Goal: Information Seeking & Learning: Compare options

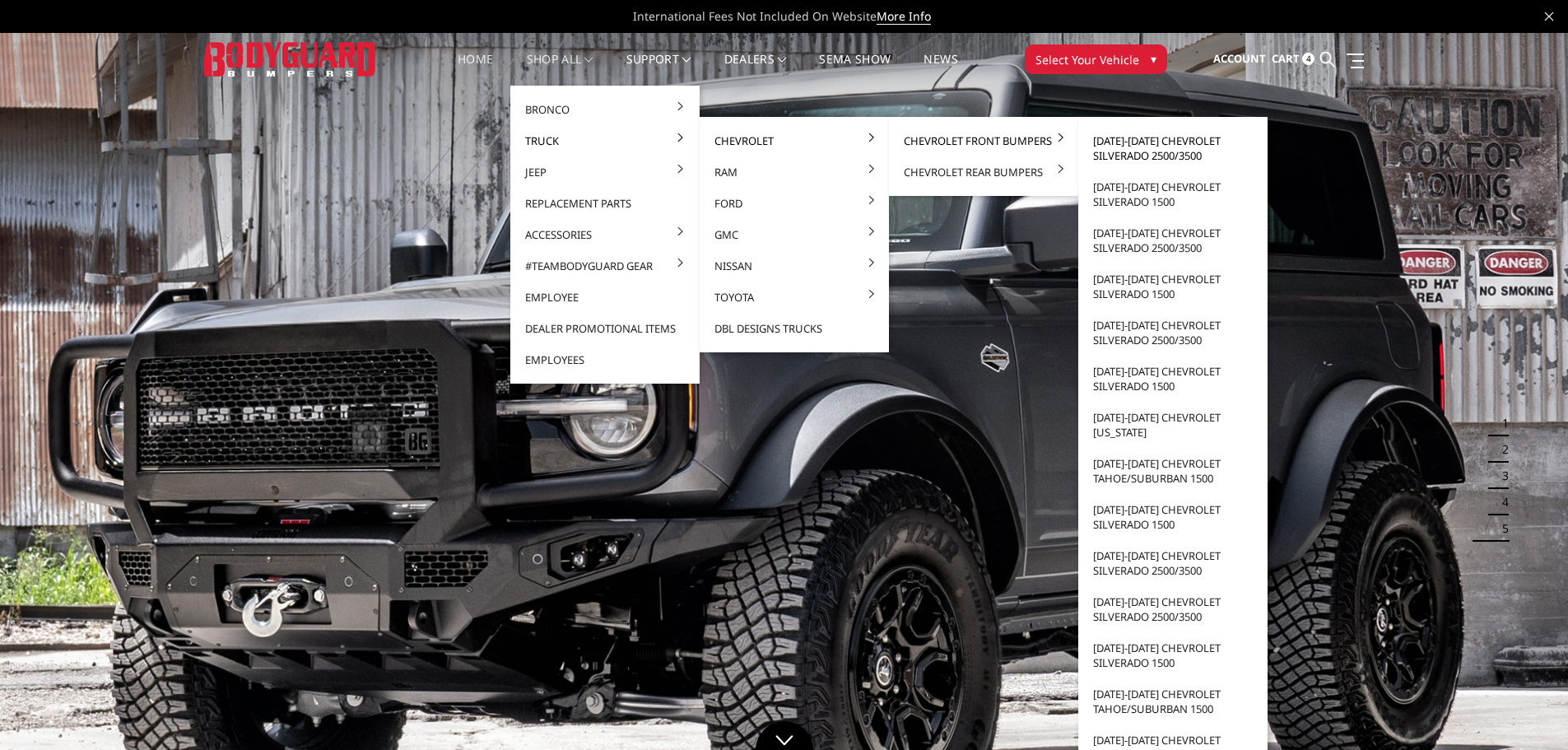
click at [1127, 159] on link "[DATE]-[DATE] Chevrolet Silverado 2500/3500" at bounding box center [1172, 148] width 176 height 46
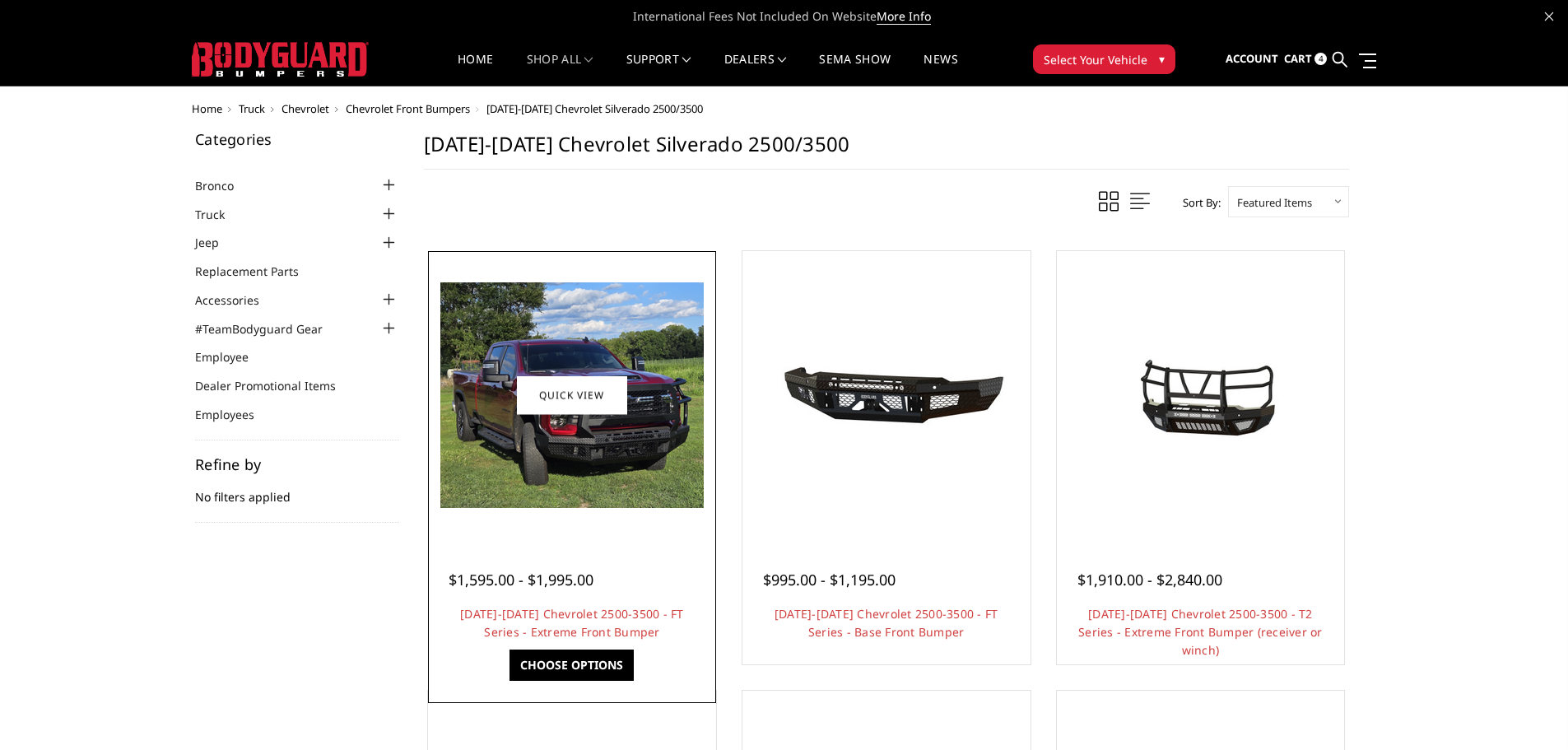
click at [559, 460] on img at bounding box center [573, 395] width 264 height 226
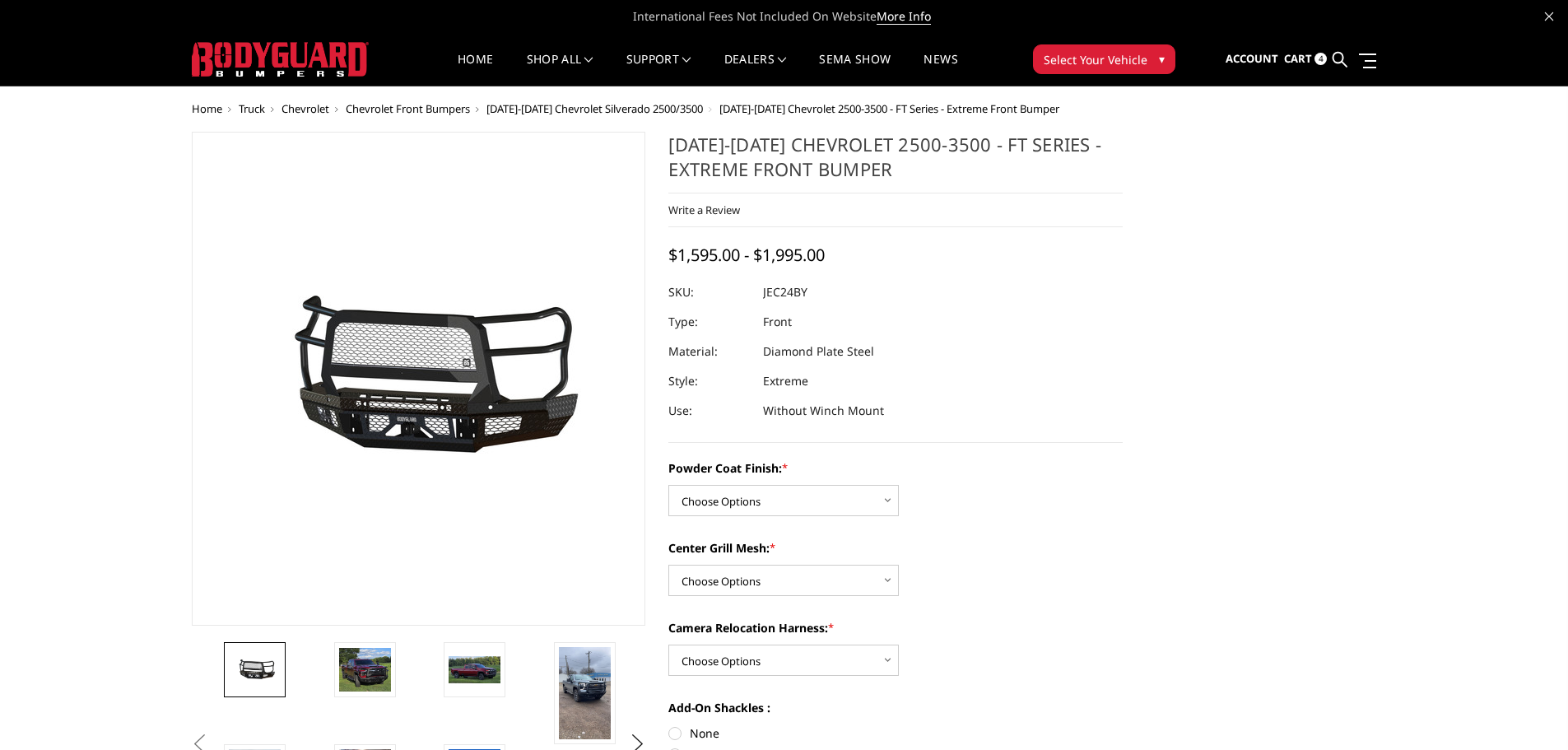
click at [443, 360] on img at bounding box center [387, 379] width 1053 height 493
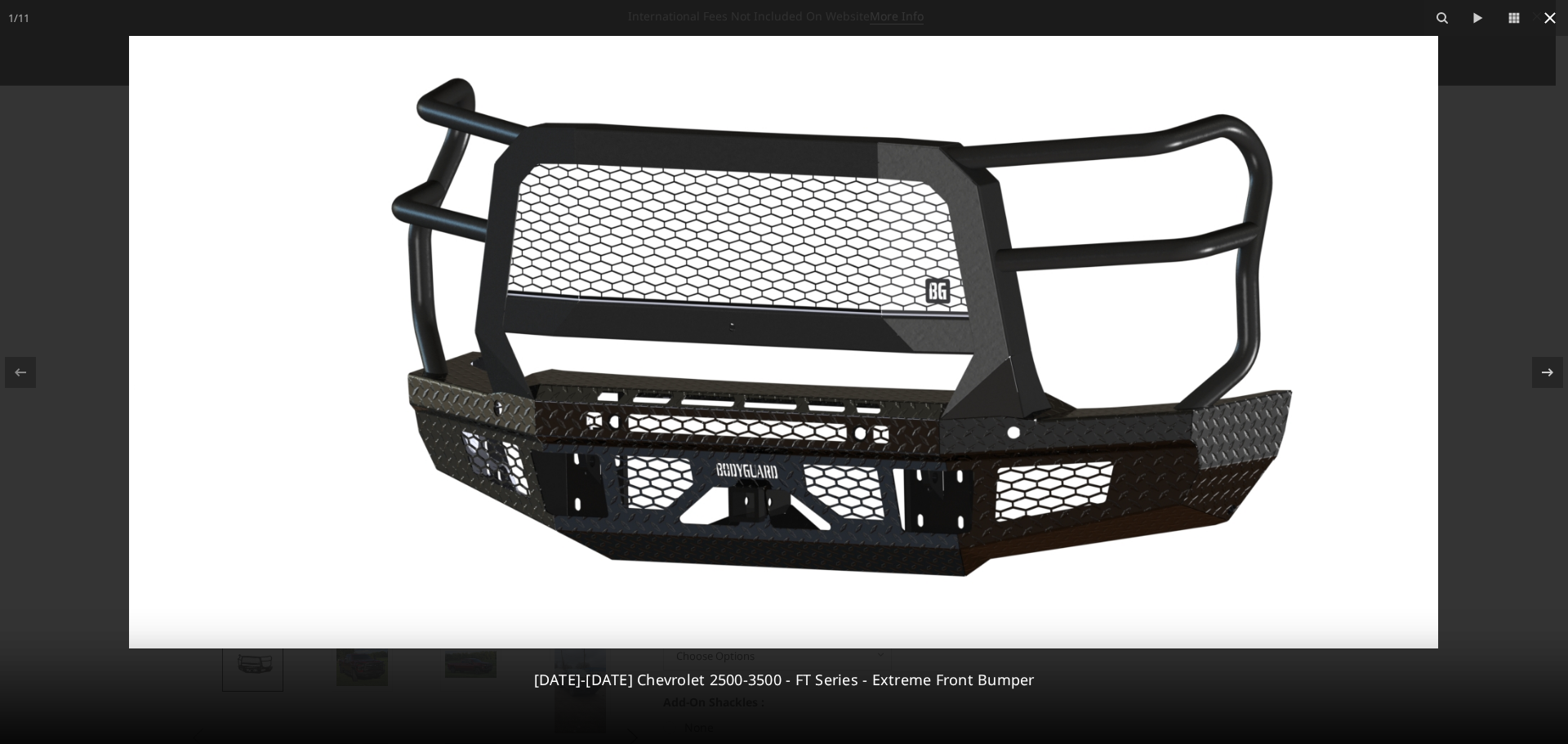
click at [1552, 16] on icon at bounding box center [1550, 17] width 20 height 20
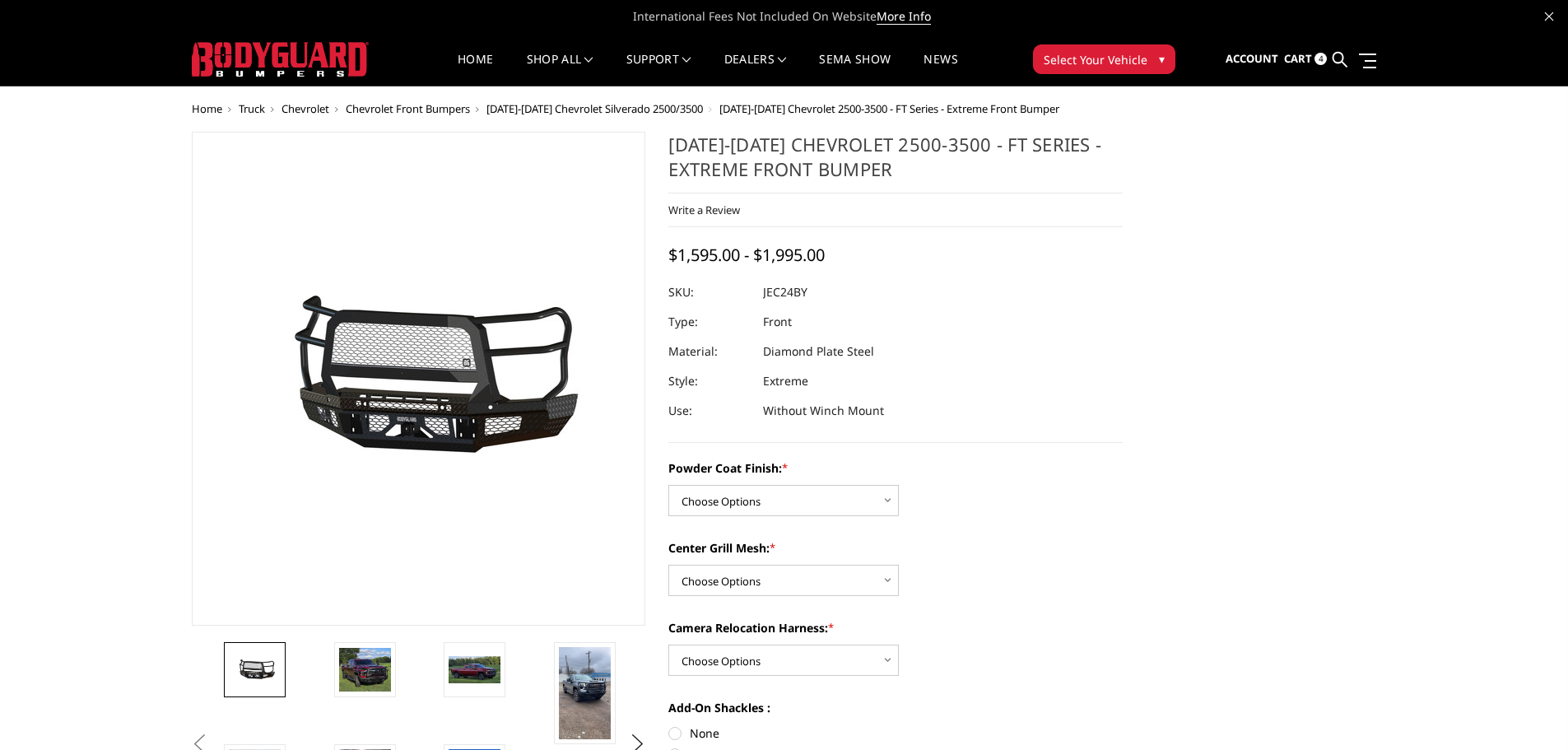
click at [557, 109] on span "[DATE]-[DATE] Chevrolet Silverado 2500/3500" at bounding box center [595, 109] width 217 height 15
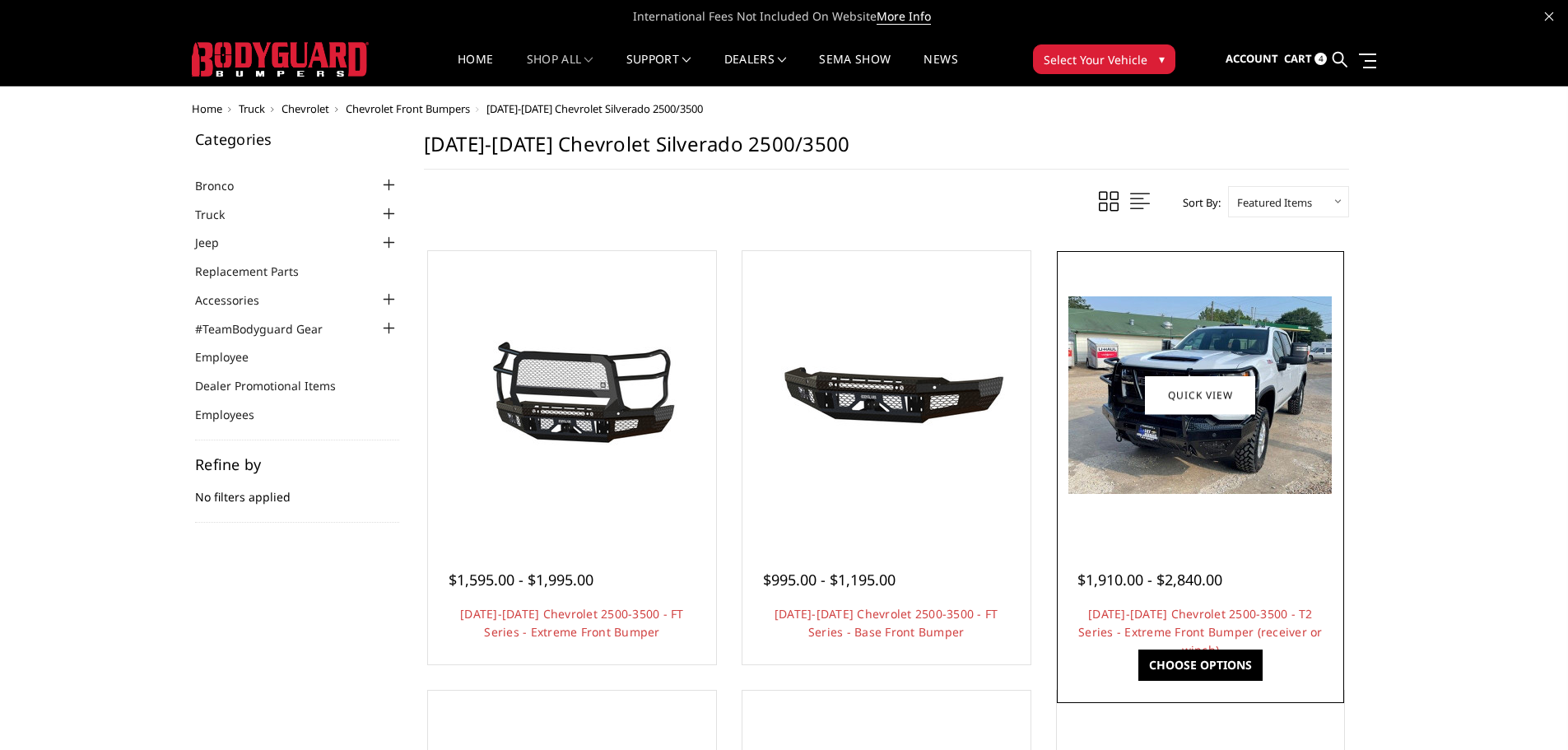
click at [1182, 487] on img at bounding box center [1200, 396] width 264 height 198
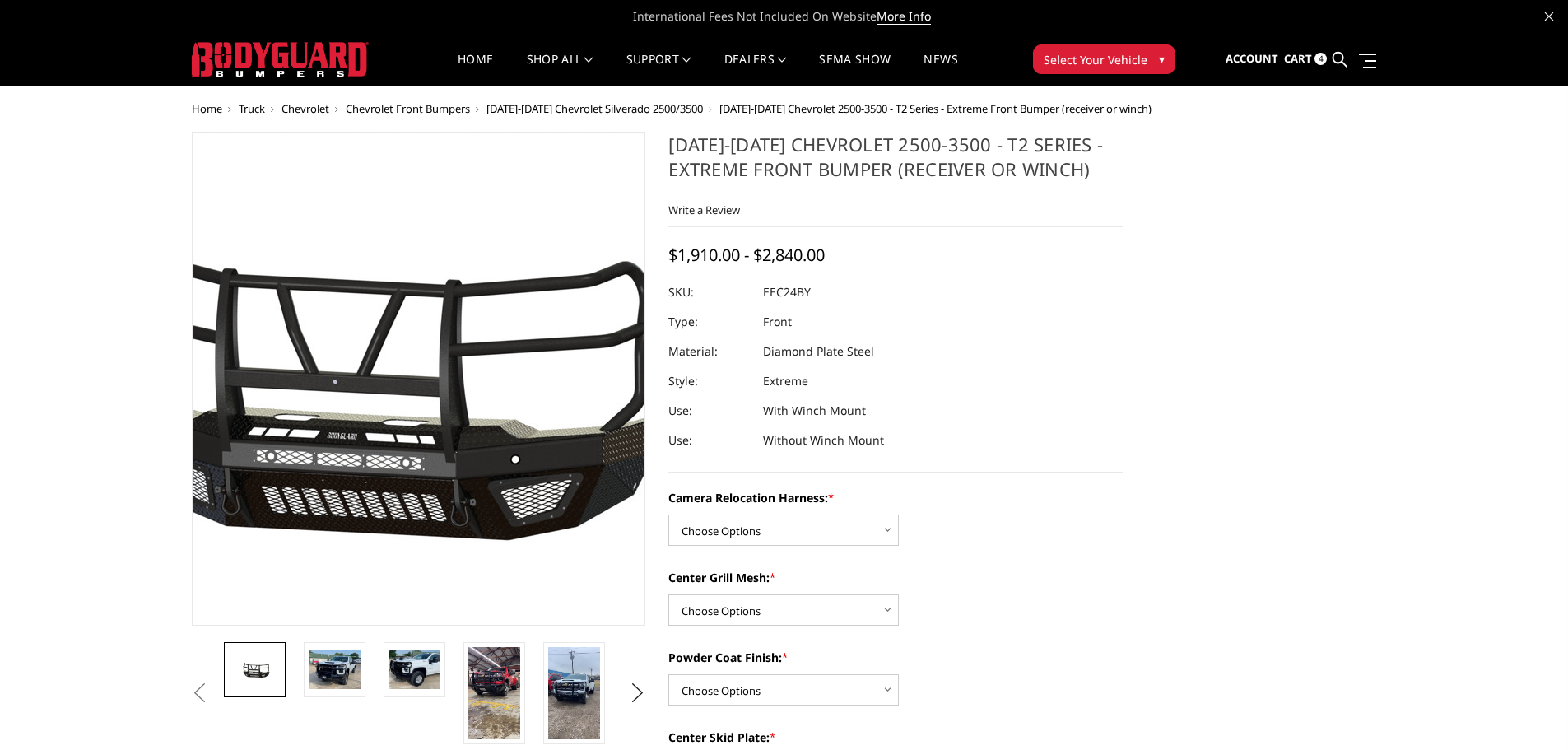
click at [463, 408] on img at bounding box center [359, 380] width 1053 height 493
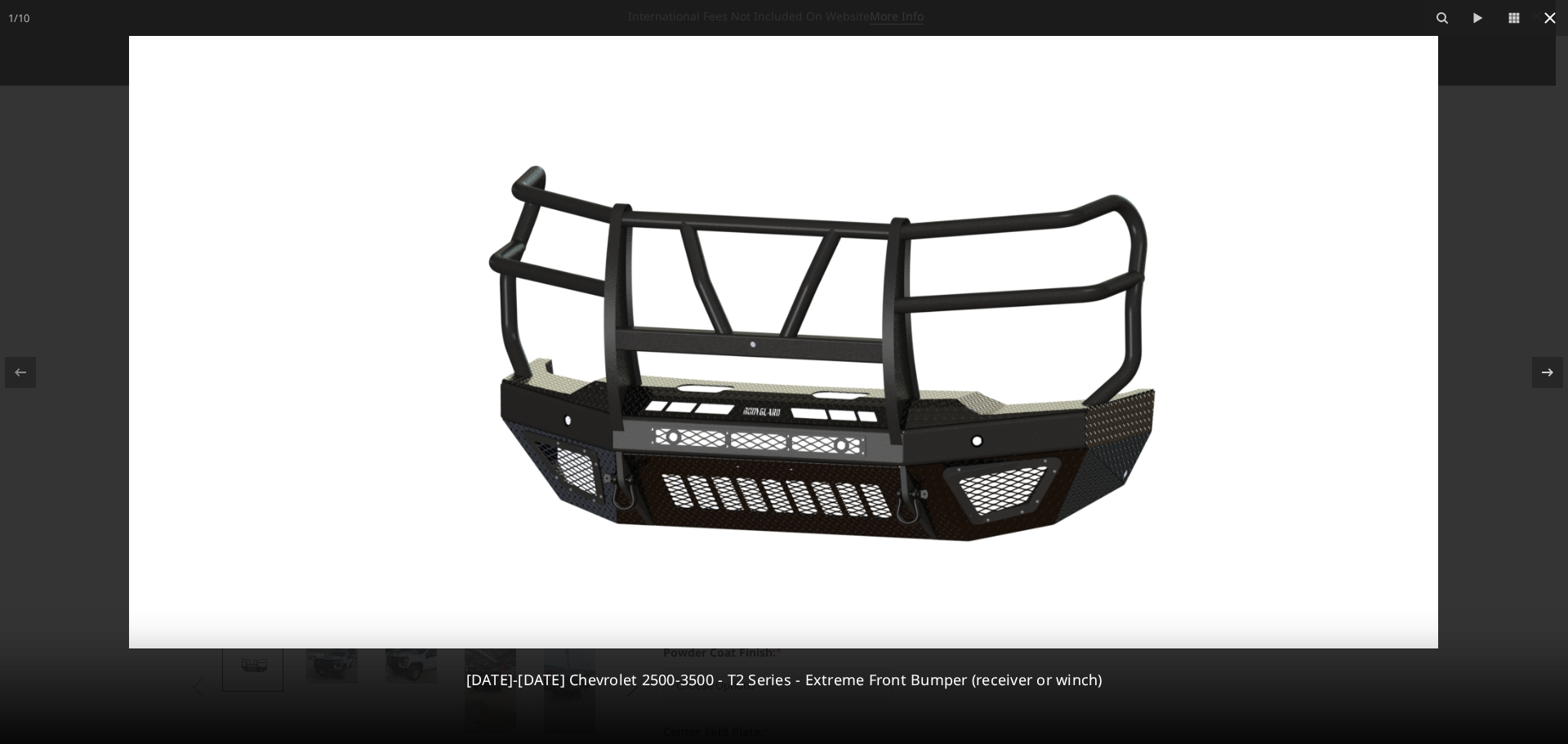
click at [1548, 21] on icon at bounding box center [1550, 17] width 11 height 11
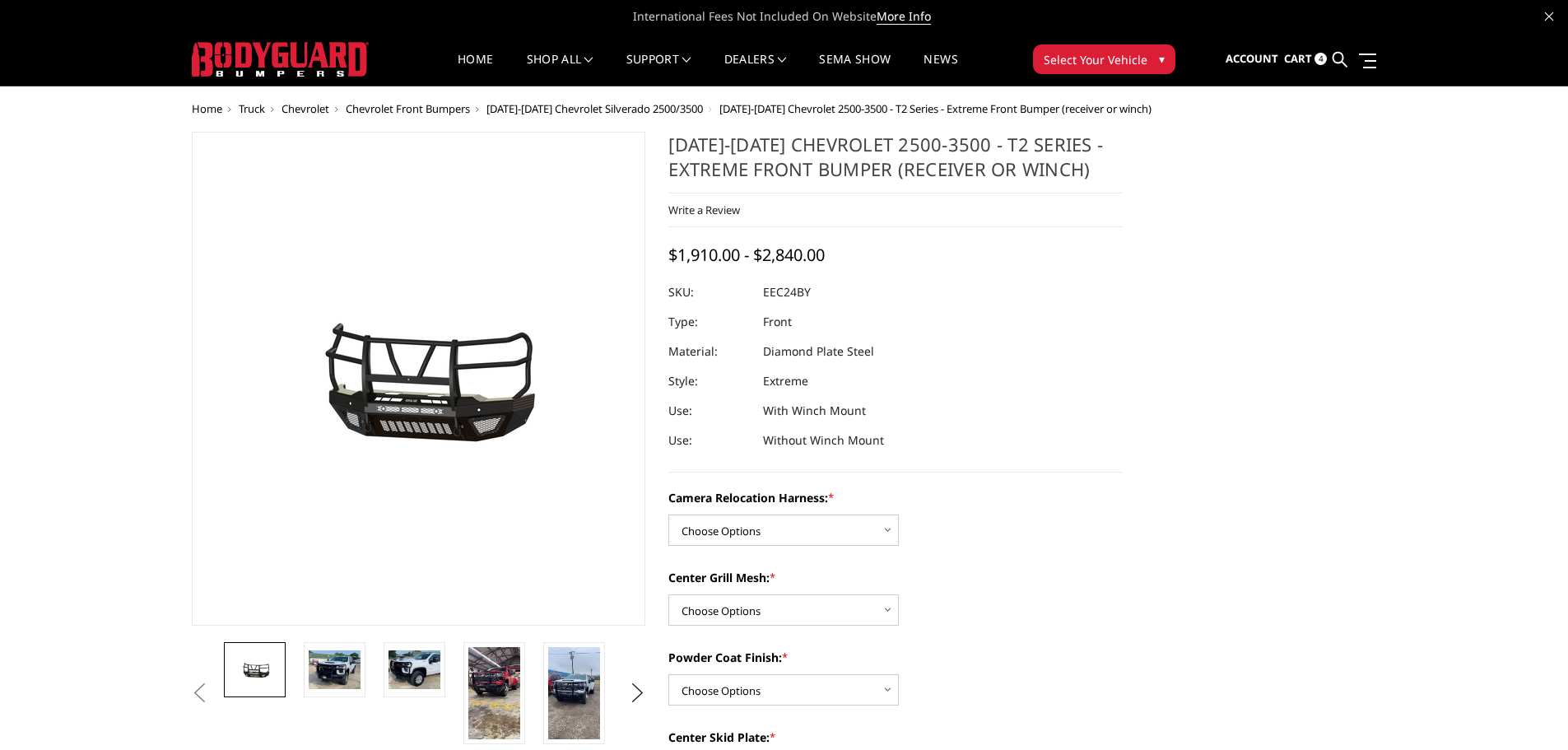
click at [569, 115] on span "[DATE]-[DATE] Chevrolet Silverado 2500/3500" at bounding box center [595, 109] width 217 height 15
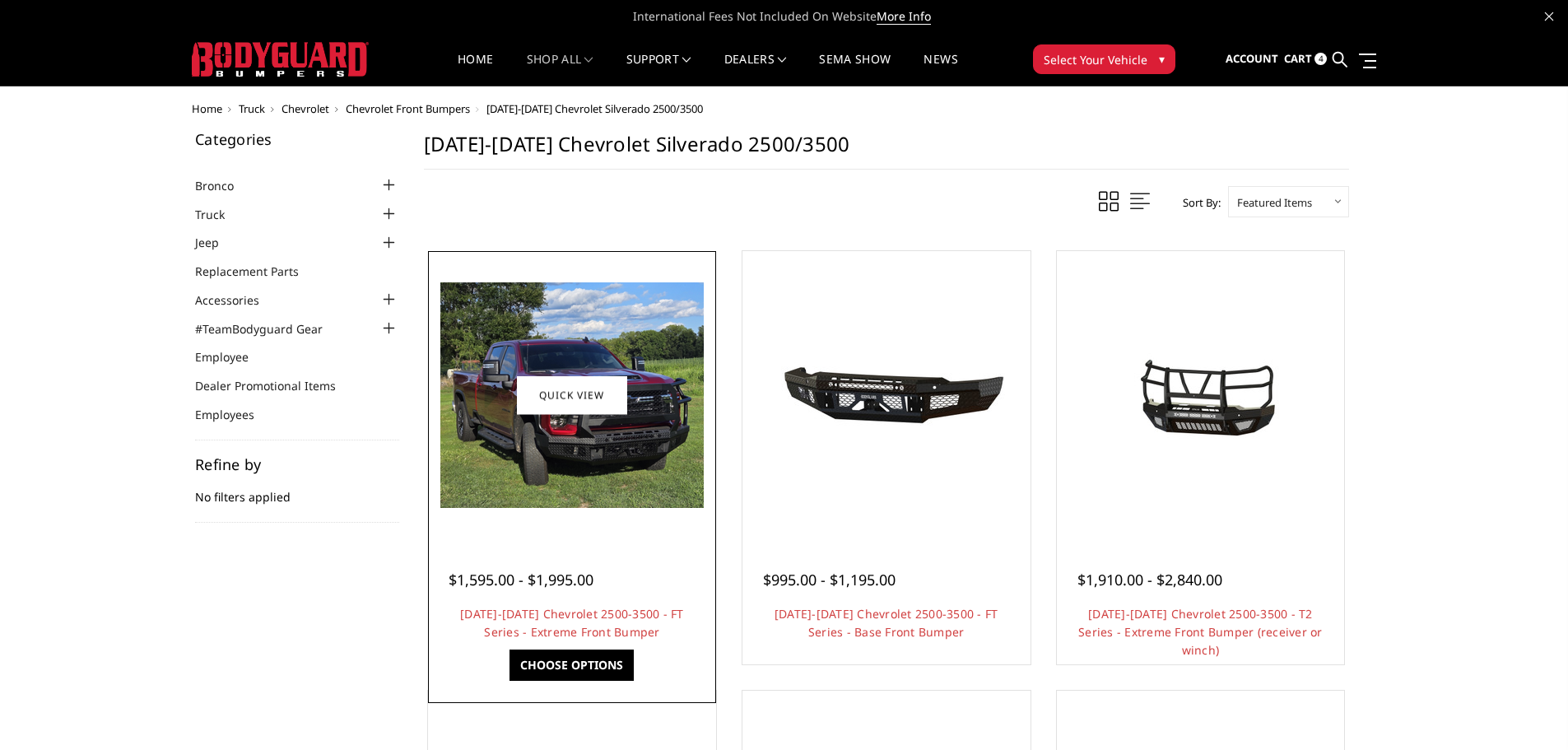
click at [555, 459] on img at bounding box center [573, 395] width 264 height 226
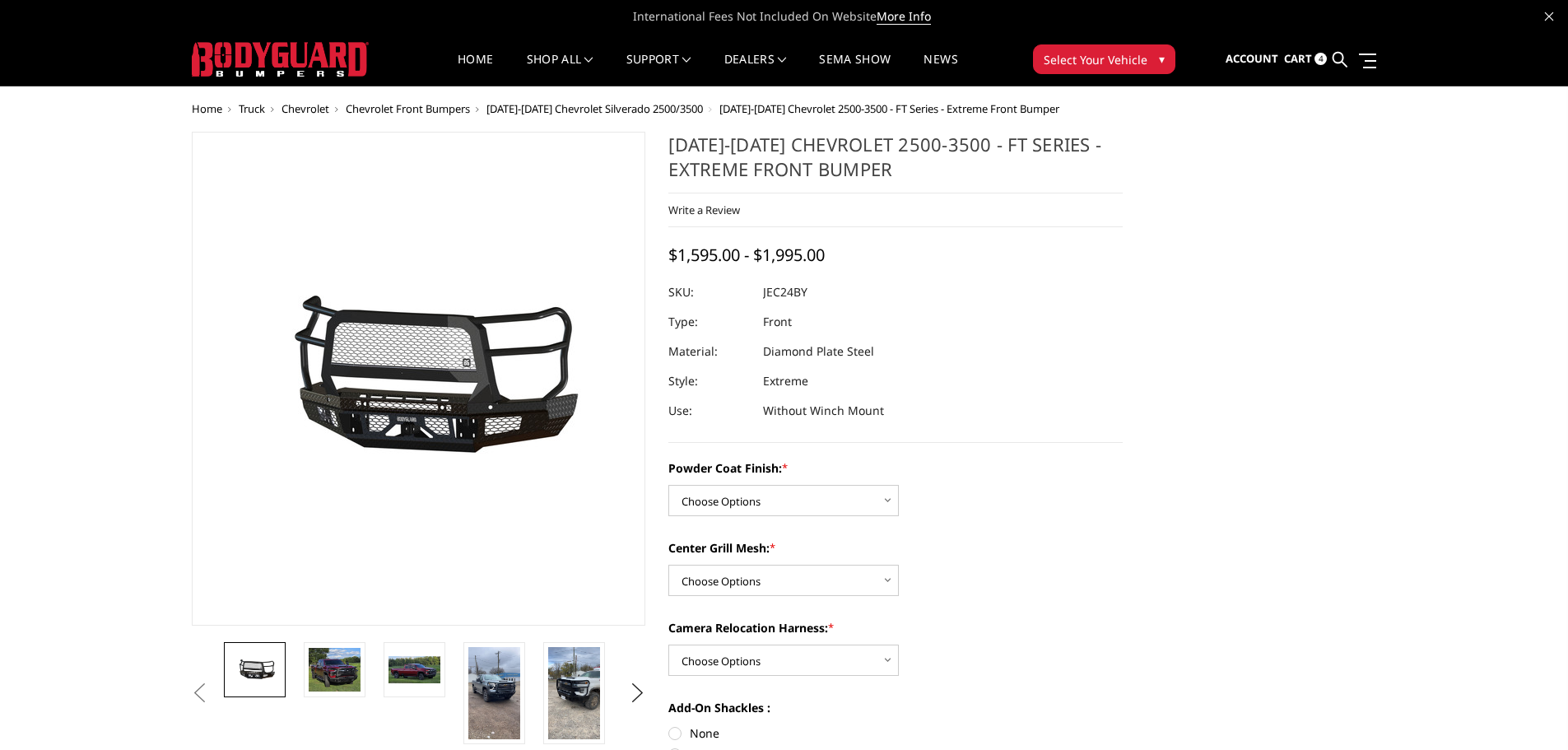
click at [565, 108] on span "[DATE]-[DATE] Chevrolet Silverado 2500/3500" at bounding box center [595, 109] width 217 height 15
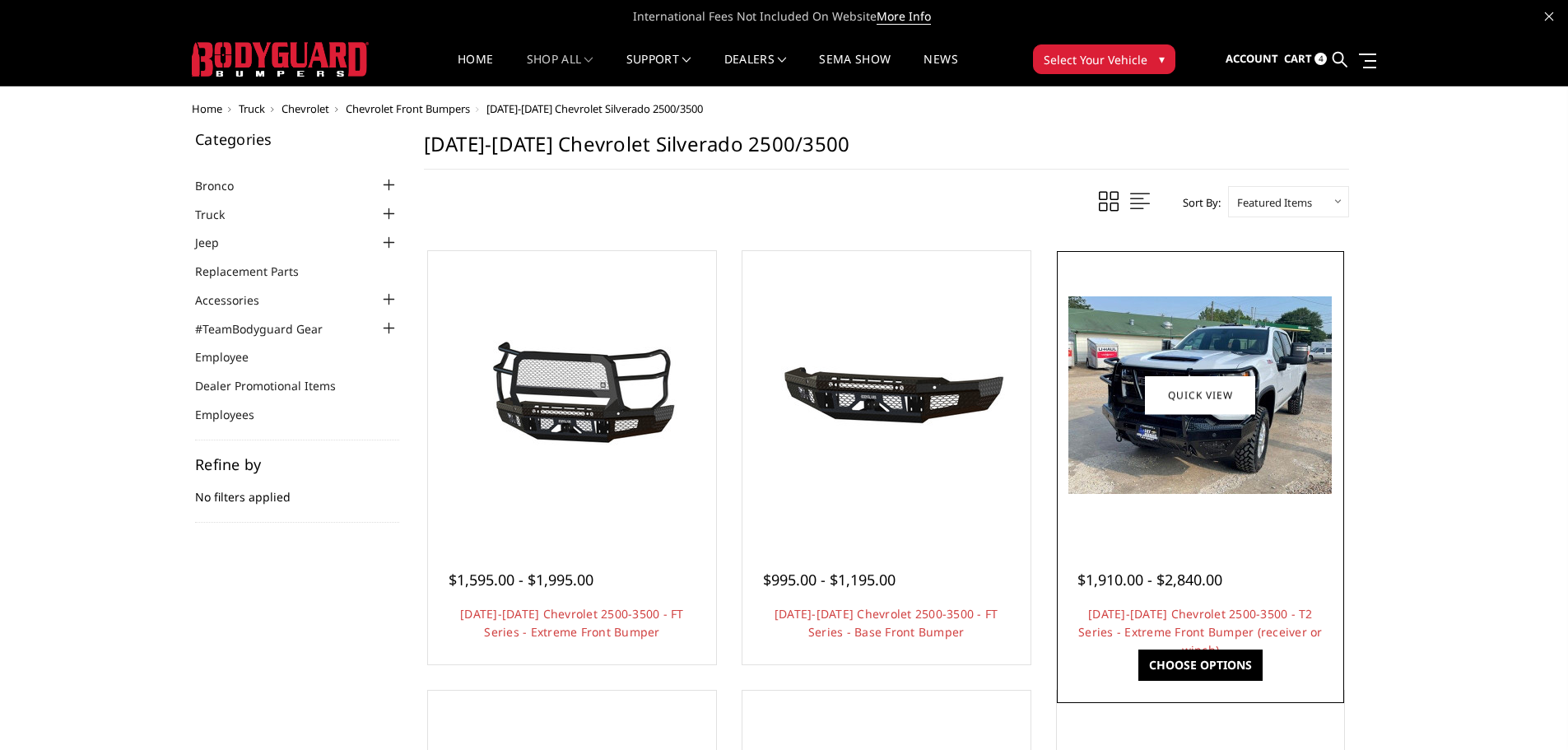
click at [1211, 448] on img at bounding box center [1200, 396] width 264 height 198
